Goal: Information Seeking & Learning: Learn about a topic

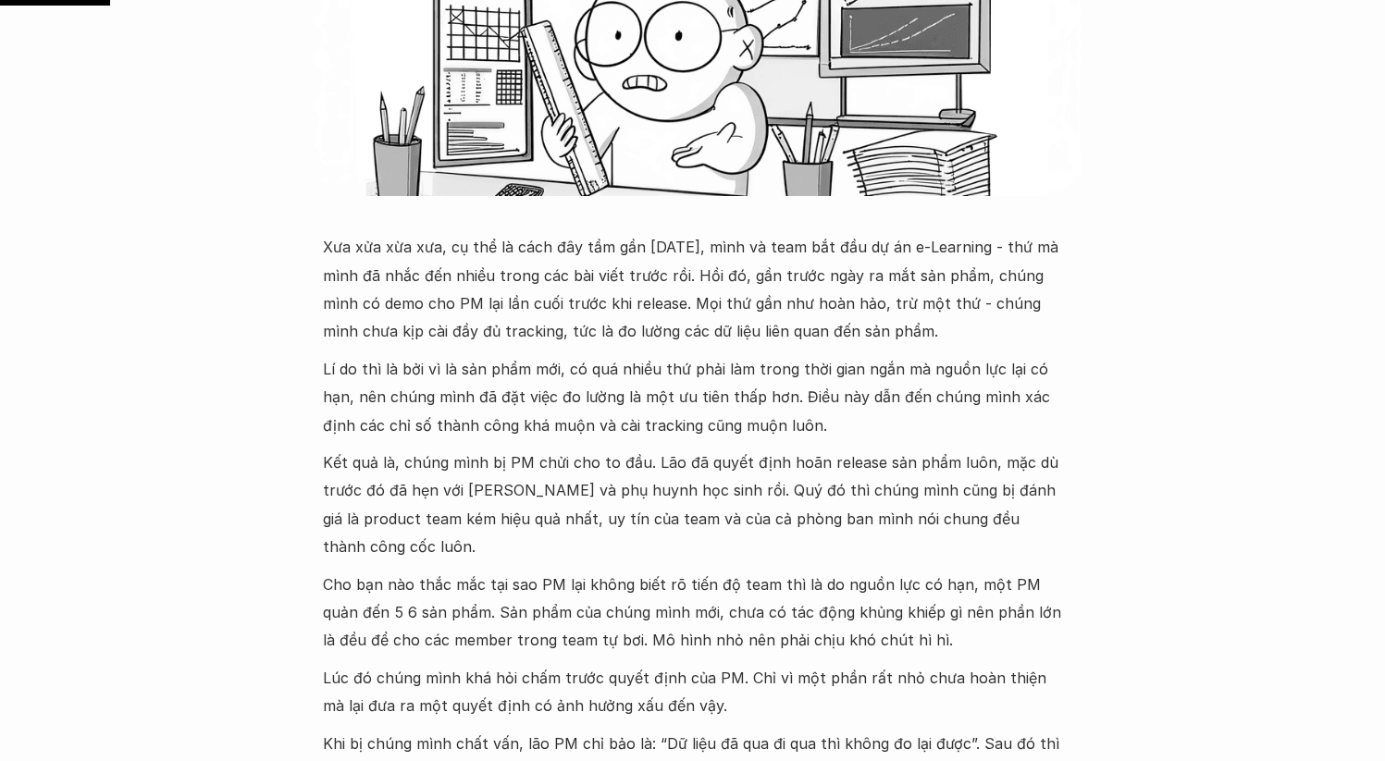
scroll to position [798, 0]
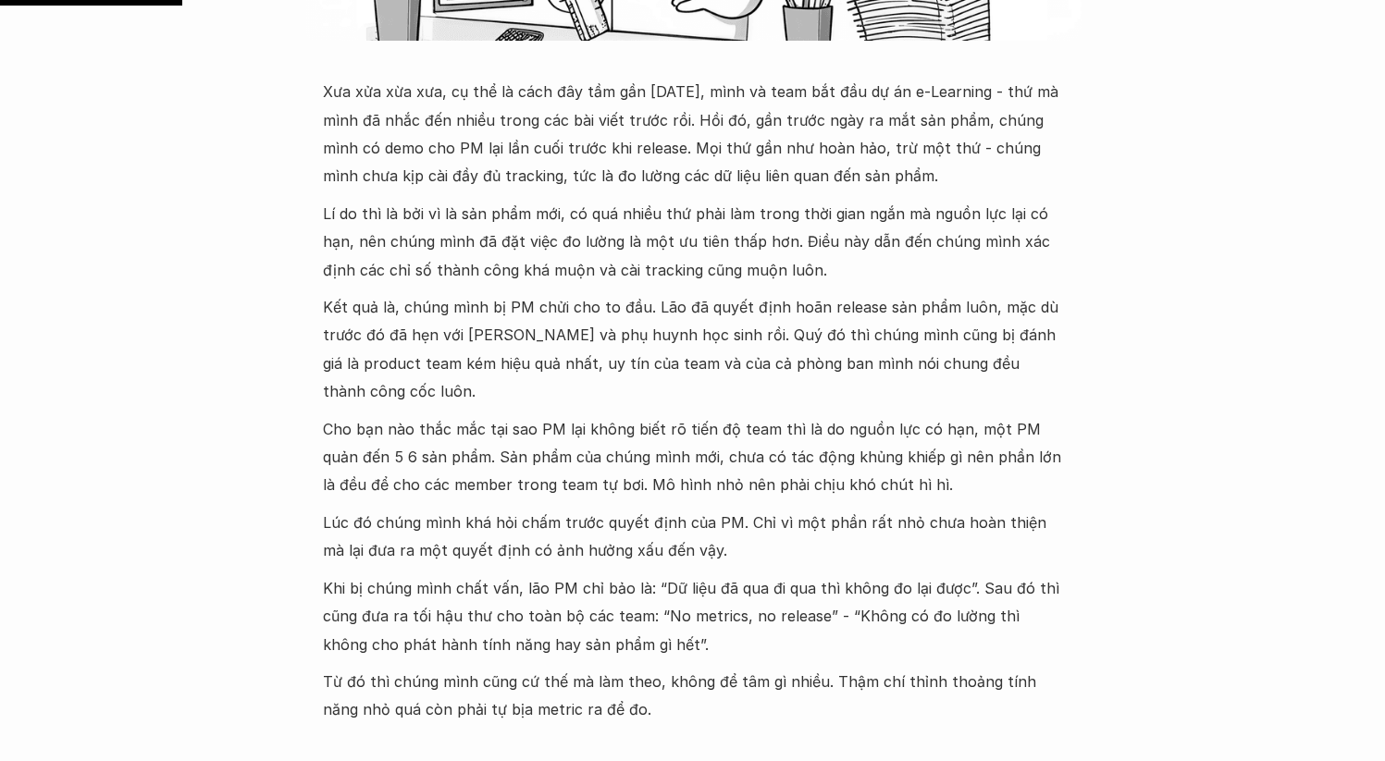
click at [581, 171] on p "Xưa xửa xừa xưa, cụ thể là cách đây tầm gần [DATE], mình và team bắt đầu dự án …" at bounding box center [693, 134] width 740 height 113
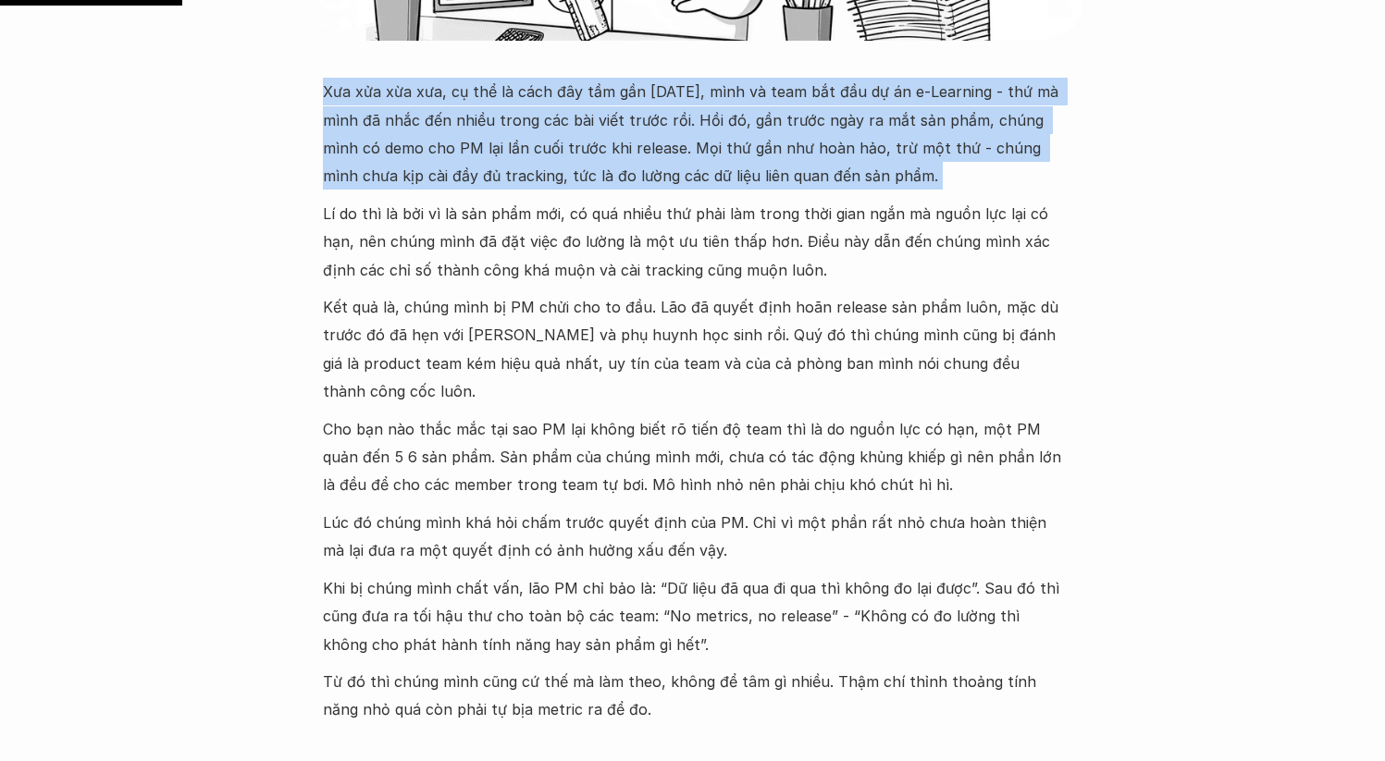
click at [581, 171] on p "Xưa xửa xừa xưa, cụ thể là cách đây tầm gần [DATE], mình và team bắt đầu dự án …" at bounding box center [693, 134] width 740 height 113
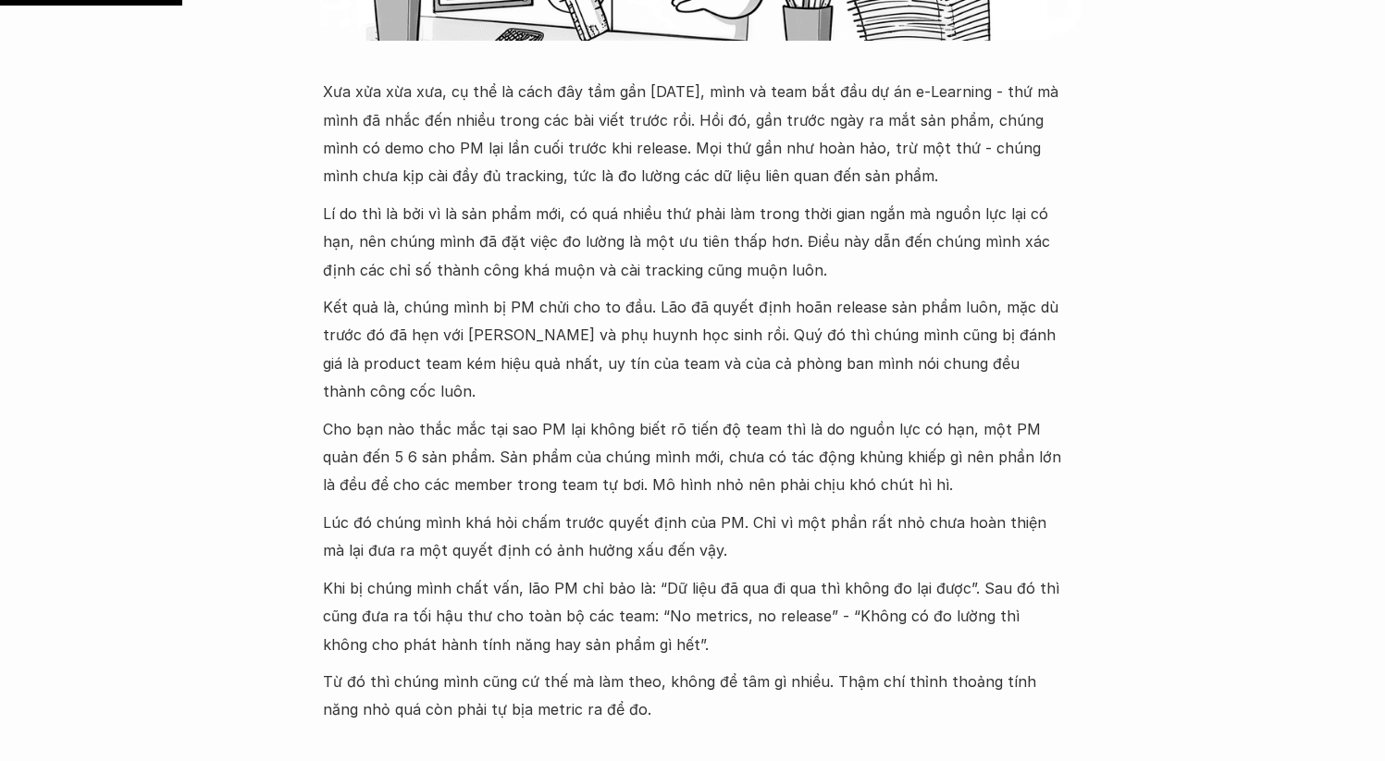
click at [439, 230] on p "Lí do thì là bởi vì là sản phẩm mới, có quá nhiều thứ phải làm trong thời gian …" at bounding box center [693, 242] width 740 height 84
click at [450, 223] on p "Lí do thì là bởi vì là sản phẩm mới, có quá nhiều thứ phải làm trong thời gian …" at bounding box center [693, 242] width 740 height 84
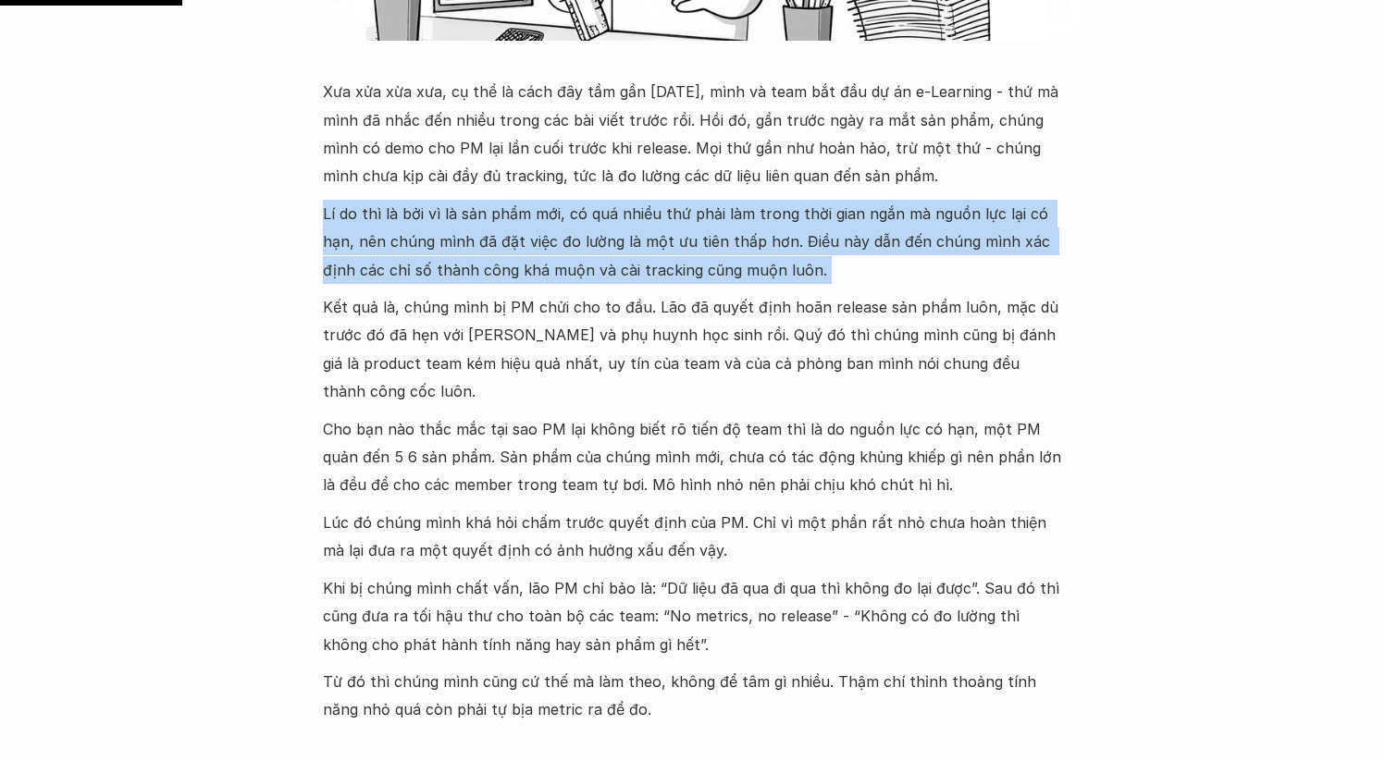
click at [450, 223] on p "Lí do thì là bởi vì là sản phẩm mới, có quá nhiều thứ phải làm trong thời gian …" at bounding box center [693, 242] width 740 height 84
click at [470, 216] on p "Lí do thì là bởi vì là sản phẩm mới, có quá nhiều thứ phải làm trong thời gian …" at bounding box center [693, 242] width 740 height 84
